Goal: Check status: Check status

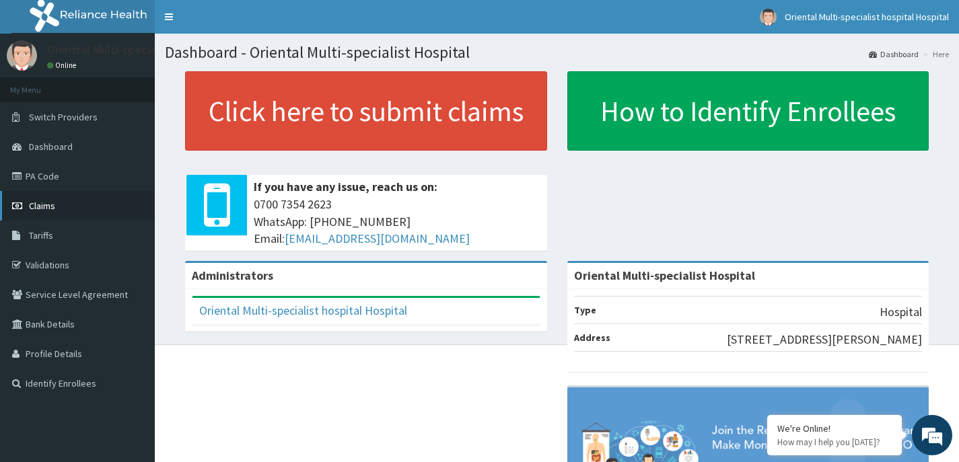
click at [48, 205] on span "Claims" at bounding box center [42, 206] width 26 height 12
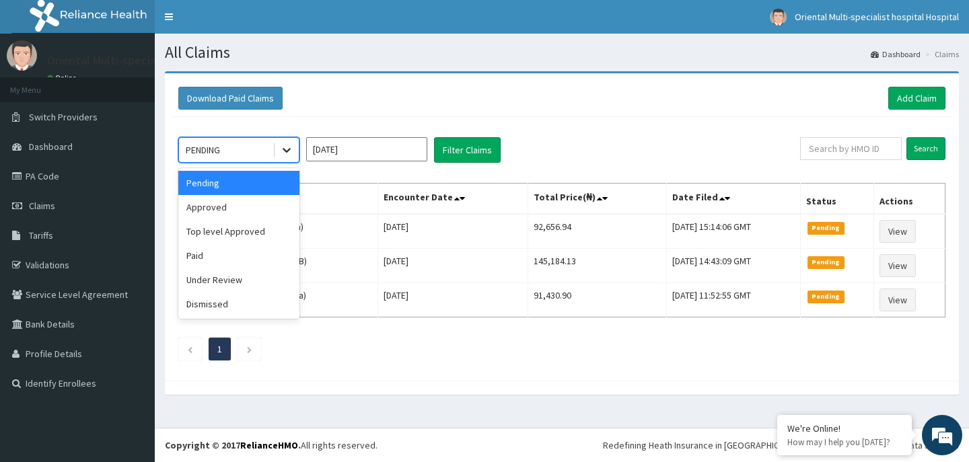
click at [278, 145] on div at bounding box center [287, 150] width 24 height 24
click at [223, 205] on div "Approved" at bounding box center [238, 207] width 121 height 24
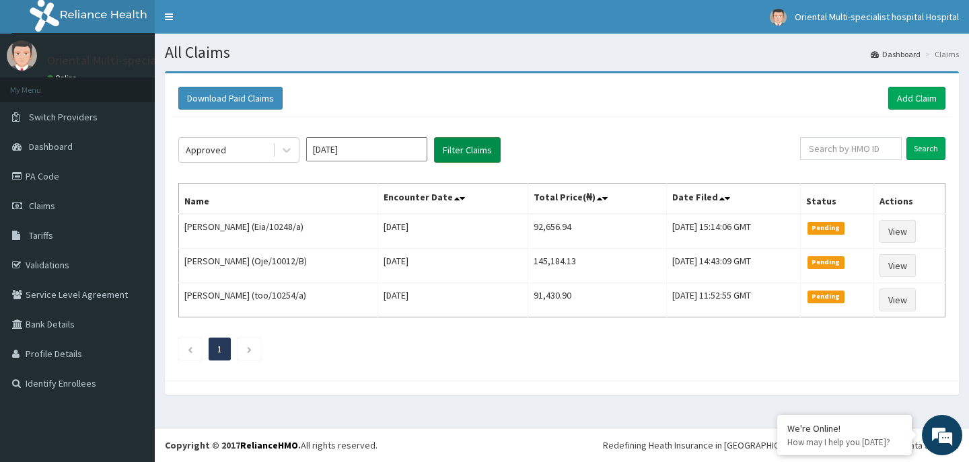
click at [466, 144] on button "Filter Claims" at bounding box center [467, 150] width 67 height 26
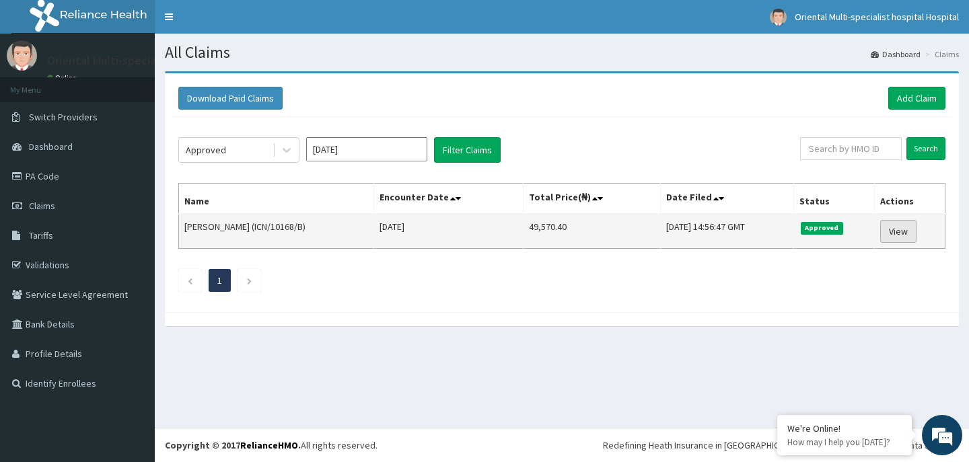
click at [898, 232] on link "View" at bounding box center [898, 231] width 36 height 23
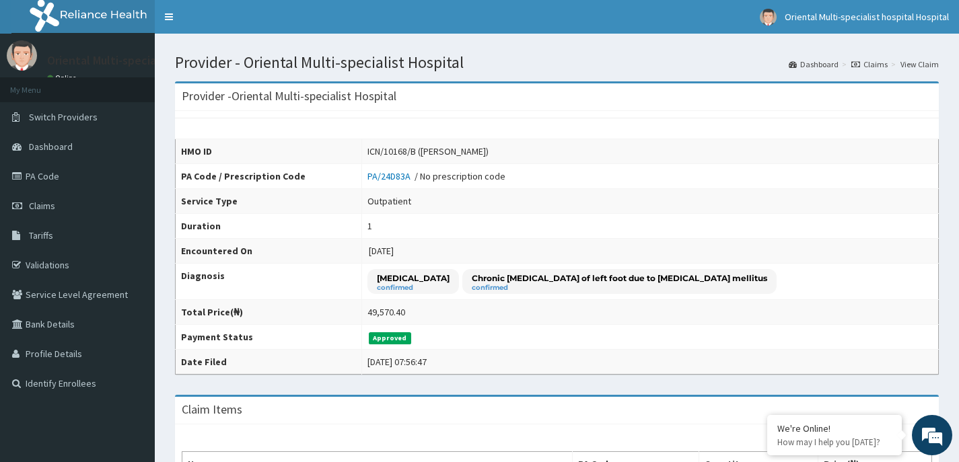
scroll to position [359, 0]
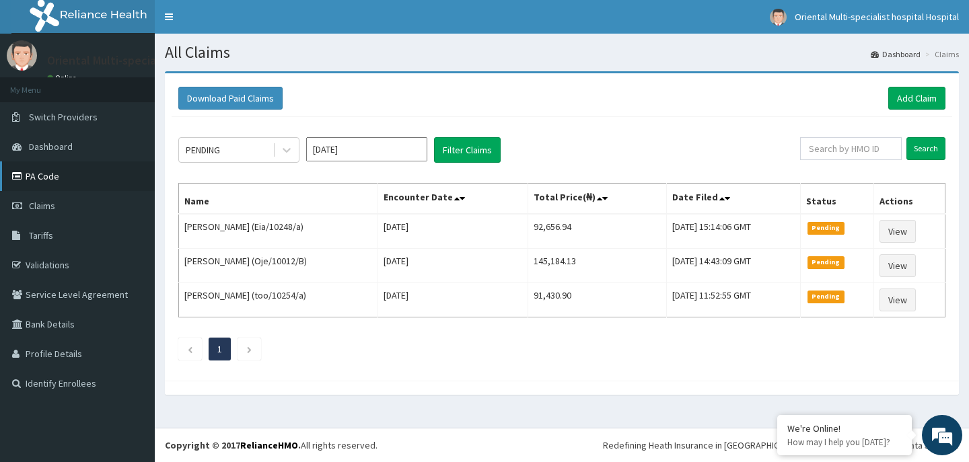
click at [59, 172] on link "PA Code" at bounding box center [77, 177] width 155 height 30
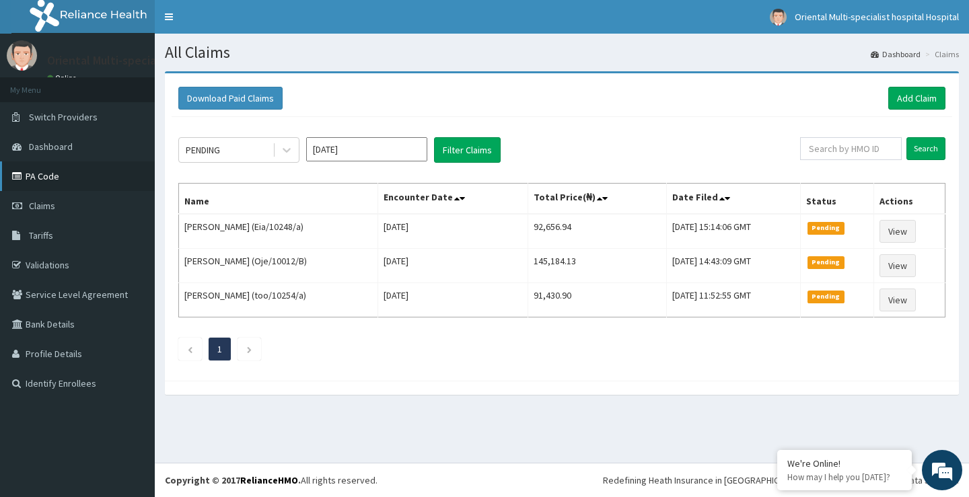
click at [57, 170] on link "PA Code" at bounding box center [77, 177] width 155 height 30
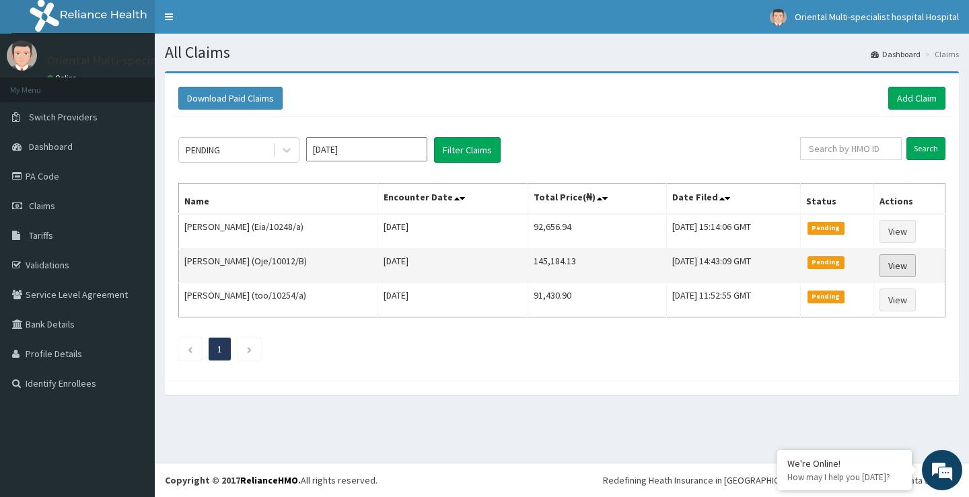
click at [904, 273] on link "View" at bounding box center [898, 265] width 36 height 23
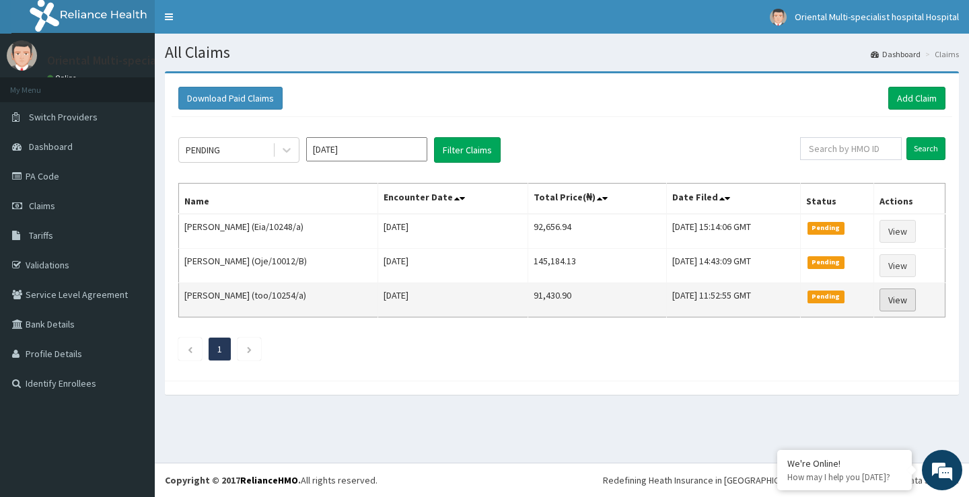
click at [913, 301] on link "View" at bounding box center [898, 300] width 36 height 23
